Goal: Task Accomplishment & Management: Use online tool/utility

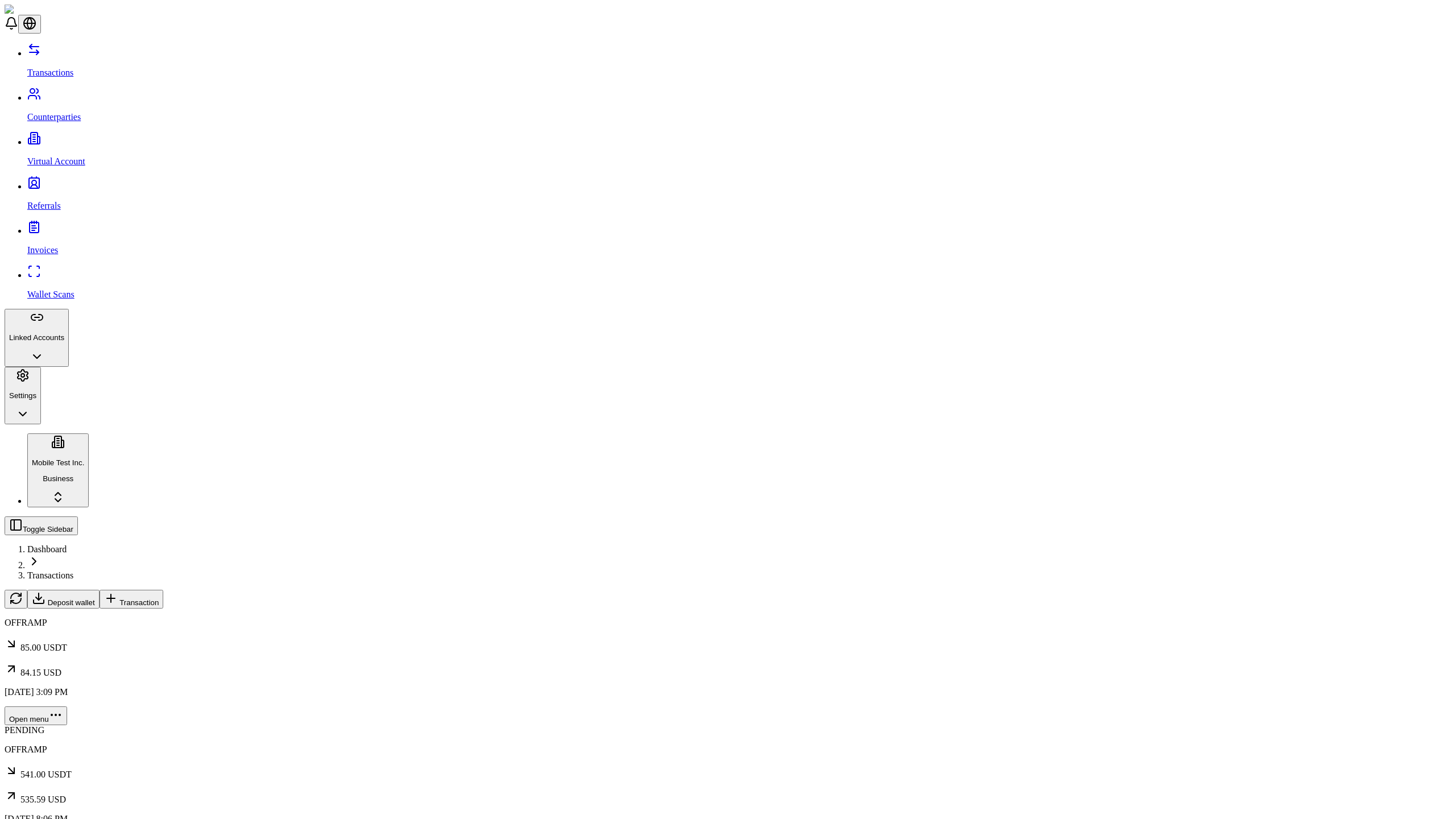
click at [64, 333] on p "Linked Accounts" at bounding box center [36, 337] width 55 height 8
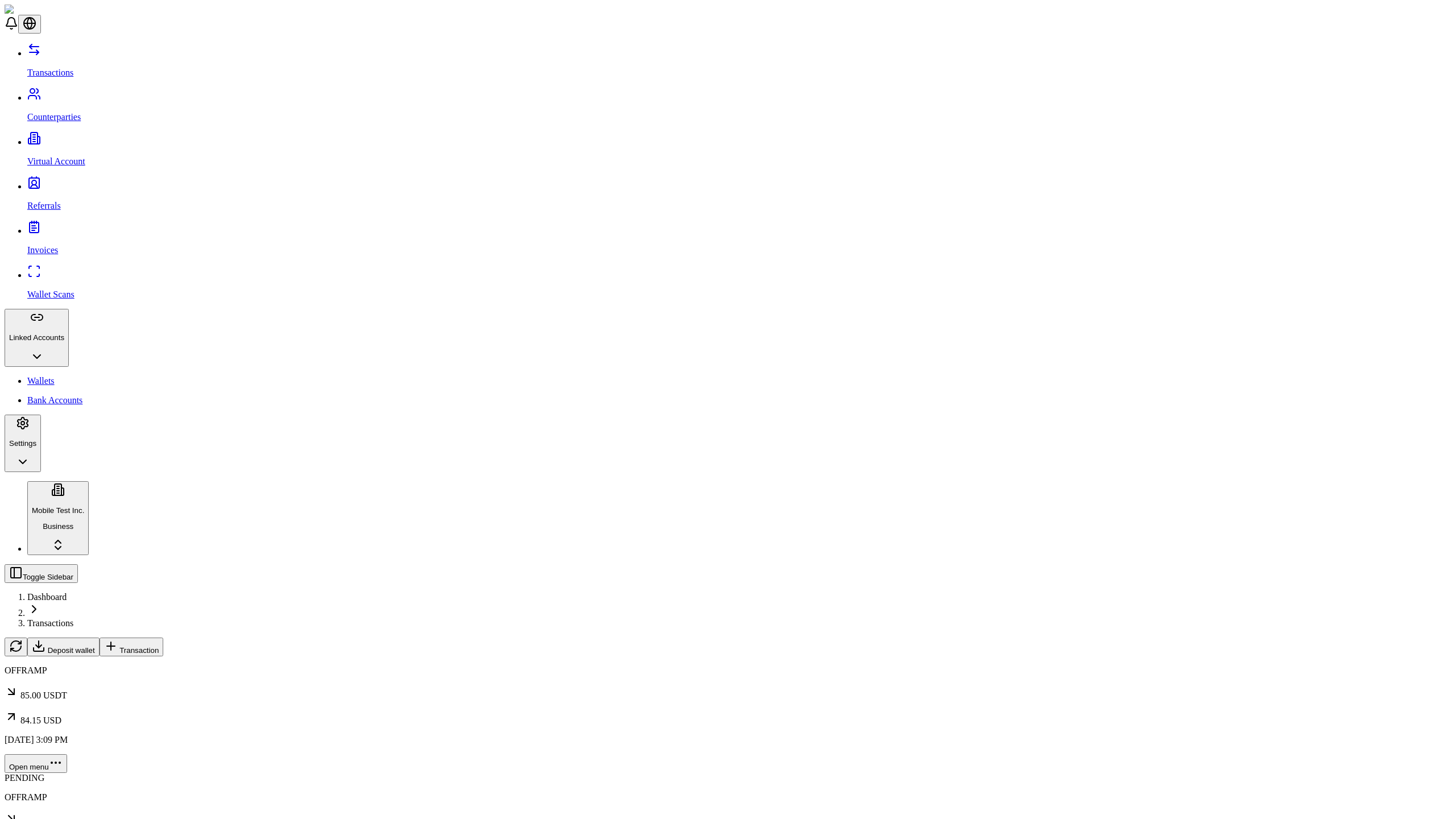
click at [73, 376] on link "Wallets" at bounding box center [739, 381] width 1424 height 11
click at [60, 672] on span "Link Wallet" at bounding box center [41, 676] width 37 height 8
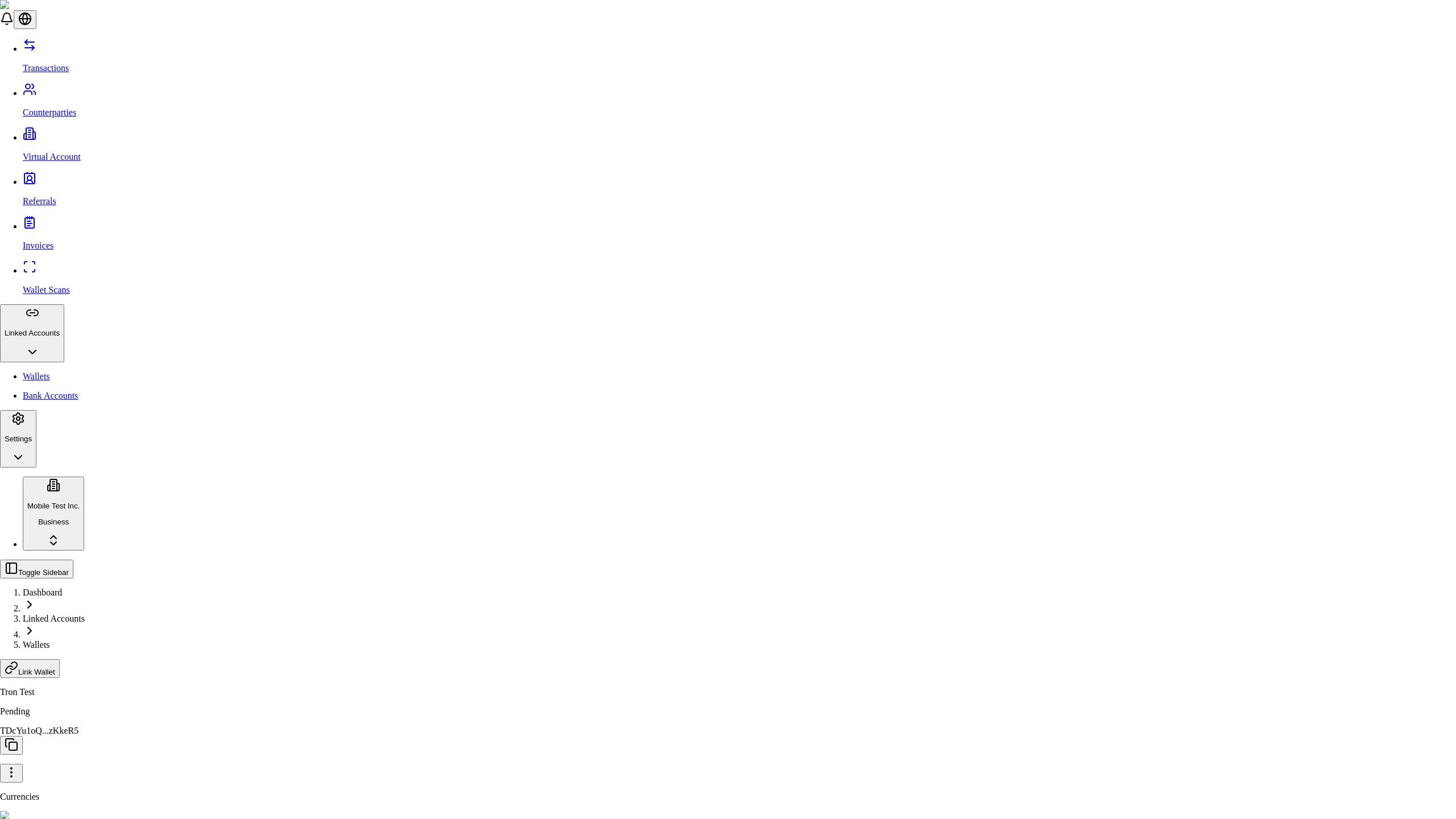
type input "********"
click at [662, 433] on div "Tether (USDT)" at bounding box center [628, 428] width 71 height 11
click at [662, 402] on div "Bitcoin (BTC)" at bounding box center [628, 398] width 71 height 11
click at [662, 449] on div "Tether (USDT)" at bounding box center [628, 435] width 71 height 26
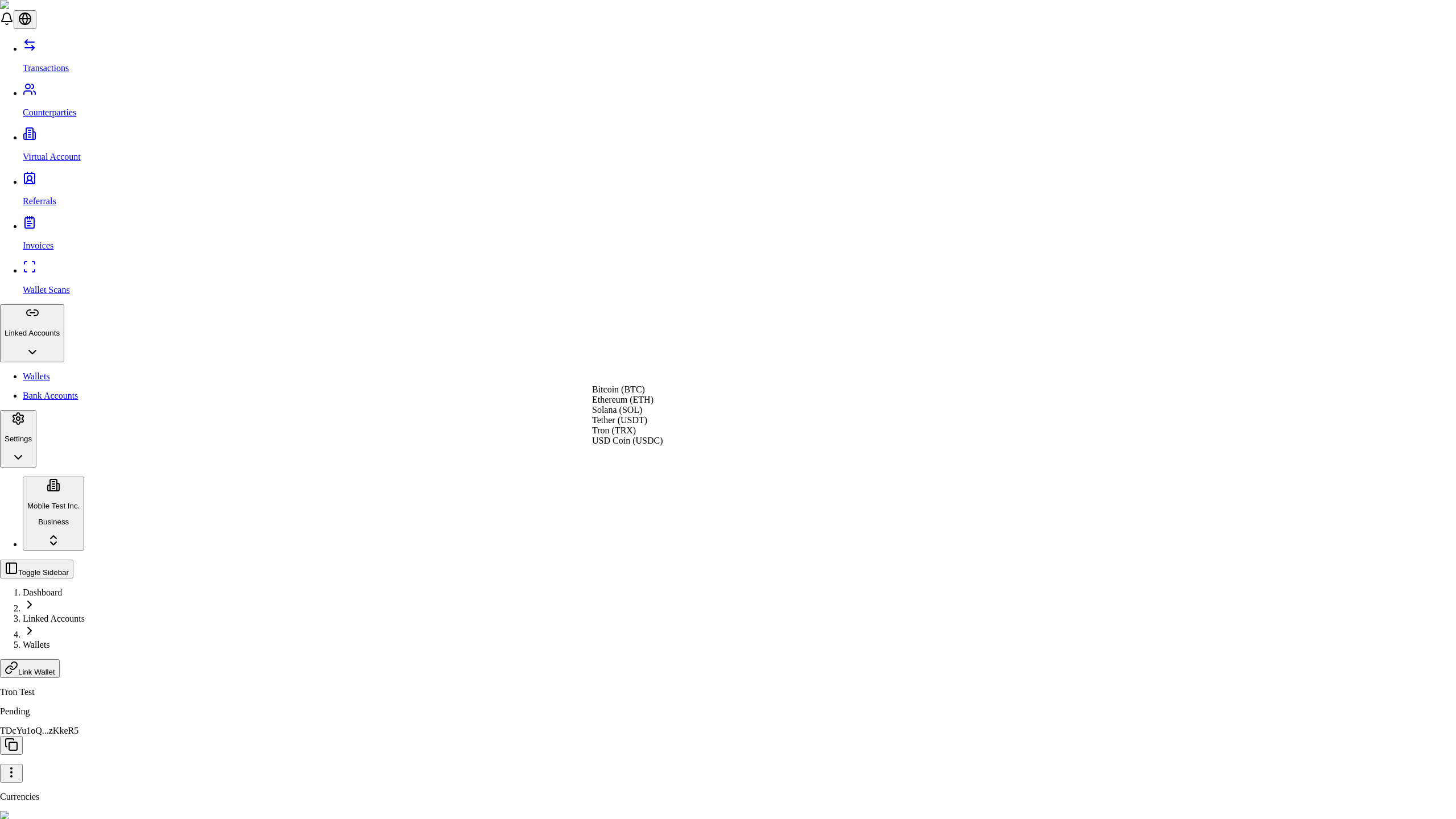
click at [662, 435] on div "Tron (TRX)" at bounding box center [628, 430] width 71 height 11
click at [662, 402] on div "Bitcoin (BTC)" at bounding box center [628, 398] width 71 height 11
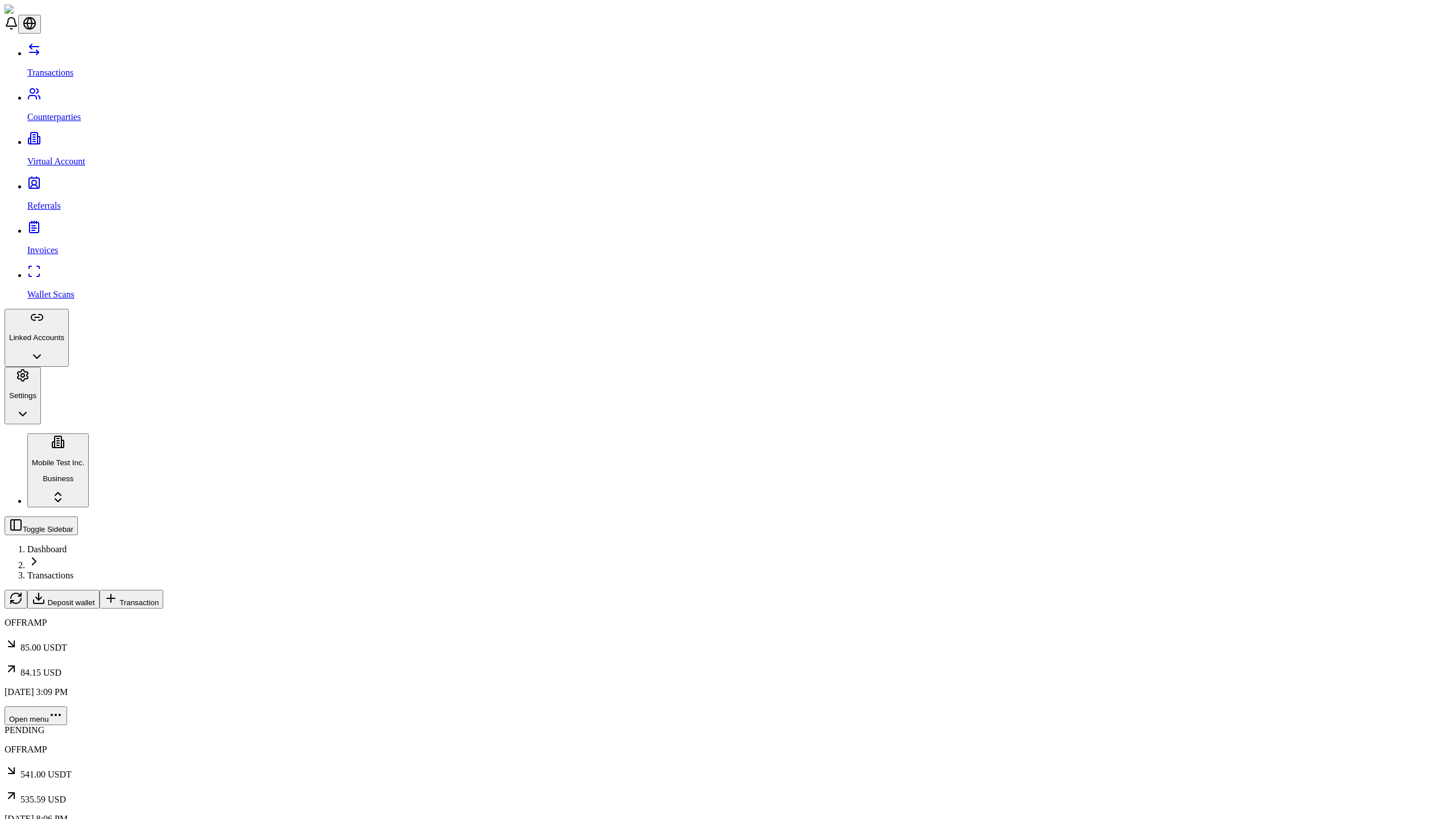
click at [64, 333] on p "Linked Accounts" at bounding box center [36, 337] width 55 height 8
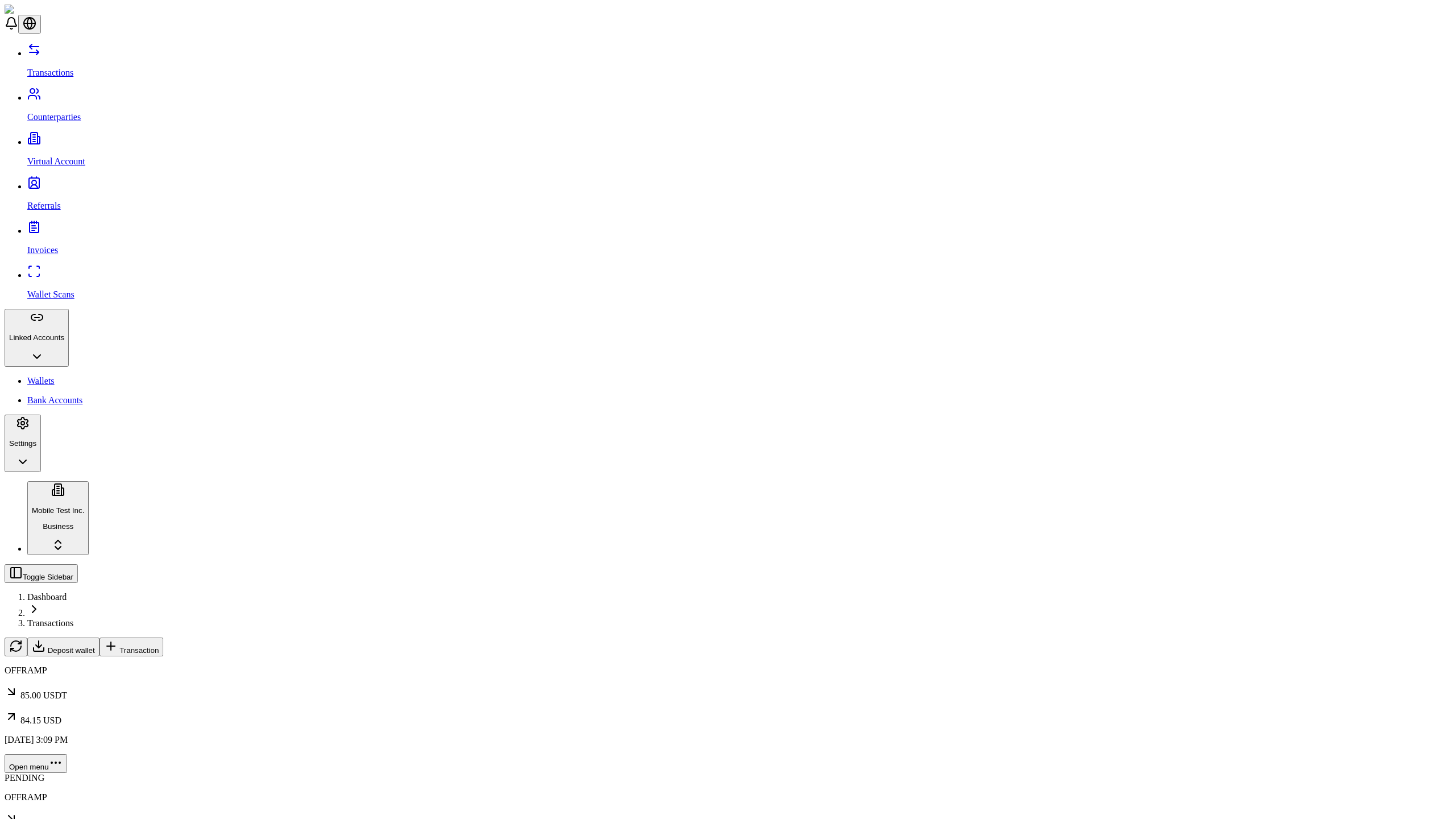
click at [73, 376] on link "Wallets" at bounding box center [739, 381] width 1424 height 11
click at [60, 672] on span "Link Wallet" at bounding box center [41, 676] width 37 height 8
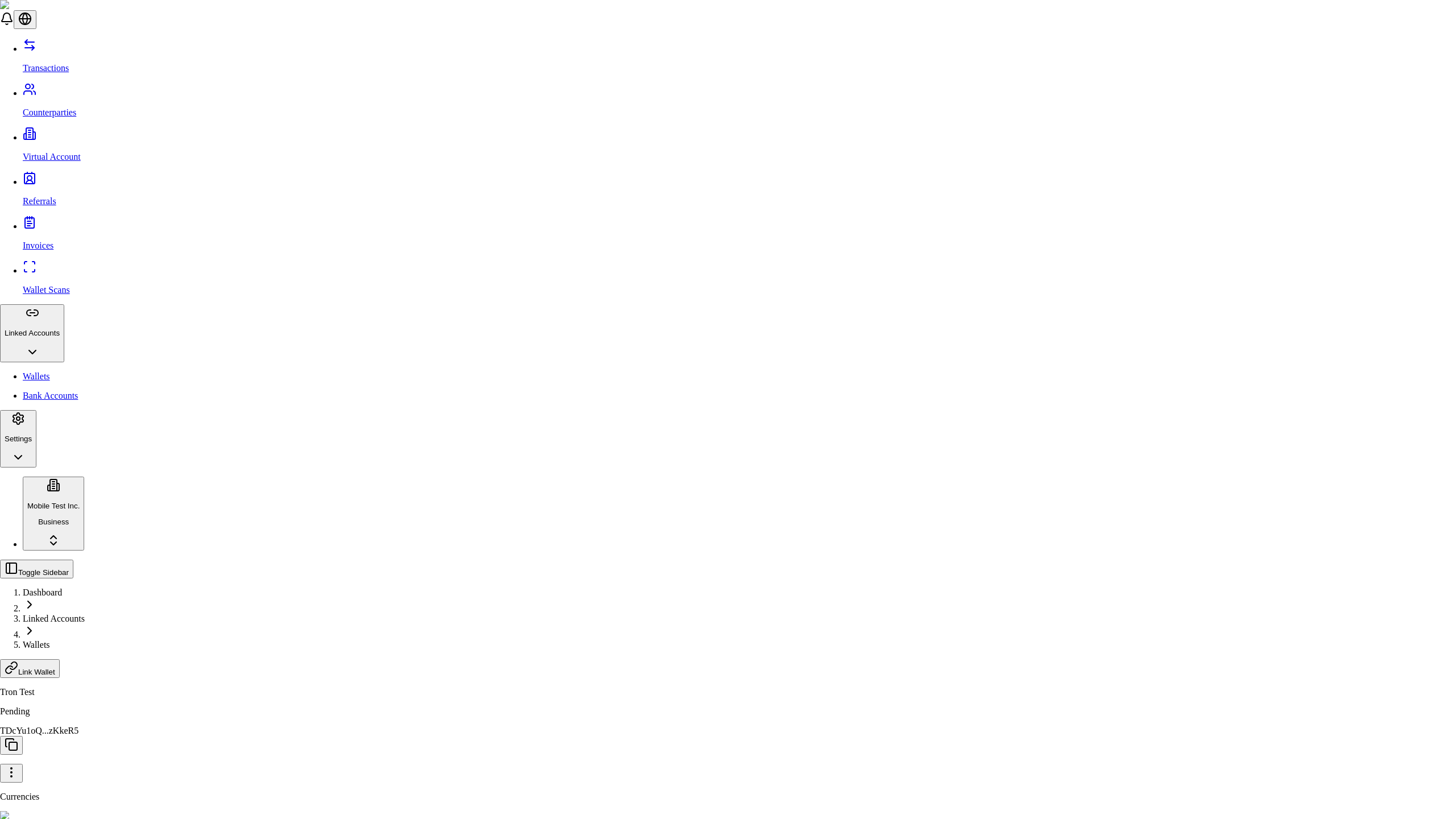
type input "********"
click at [662, 433] on div "Tether (USDT)" at bounding box center [628, 428] width 71 height 11
